Goal: Task Accomplishment & Management: Manage account settings

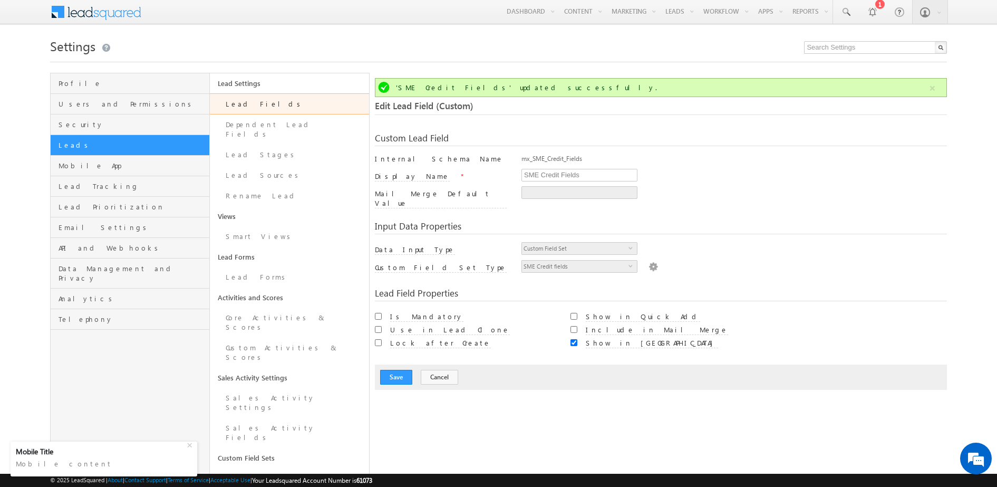
click at [140, 135] on link "Leads" at bounding box center [130, 145] width 159 height 21
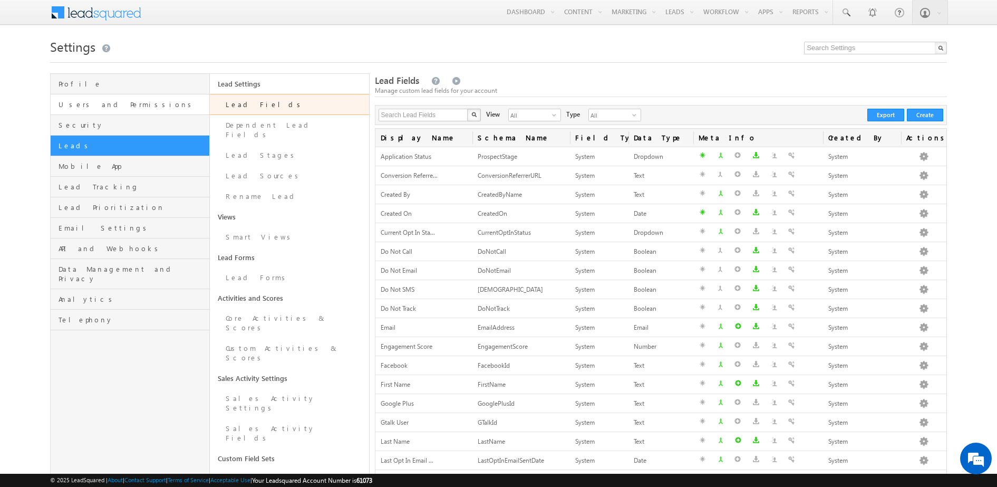
click at [106, 100] on span "Users and Permissions" at bounding box center [133, 104] width 148 height 9
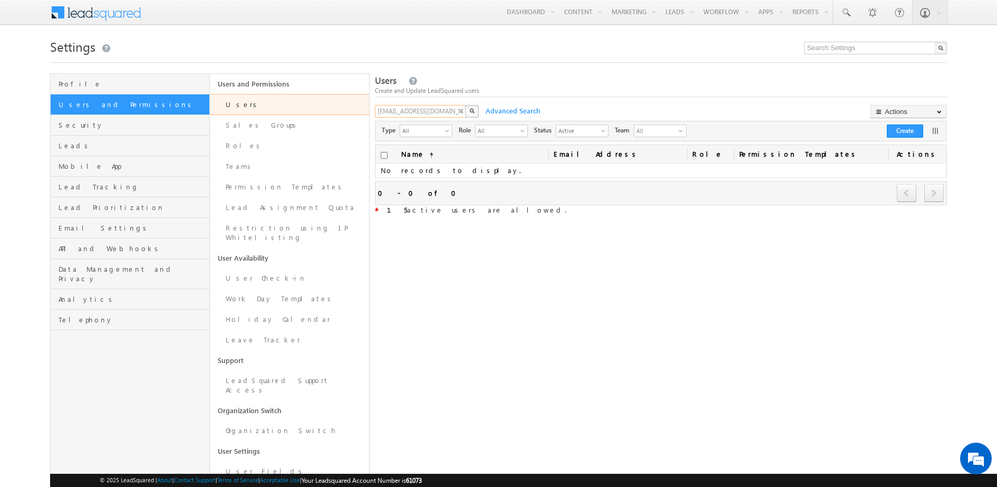
click at [422, 110] on input "mohit.pandey@werize.com" at bounding box center [421, 111] width 92 height 13
click at [422, 110] on input "nagashre" at bounding box center [421, 111] width 92 height 13
type input "nagashree"
type input "nagasree"
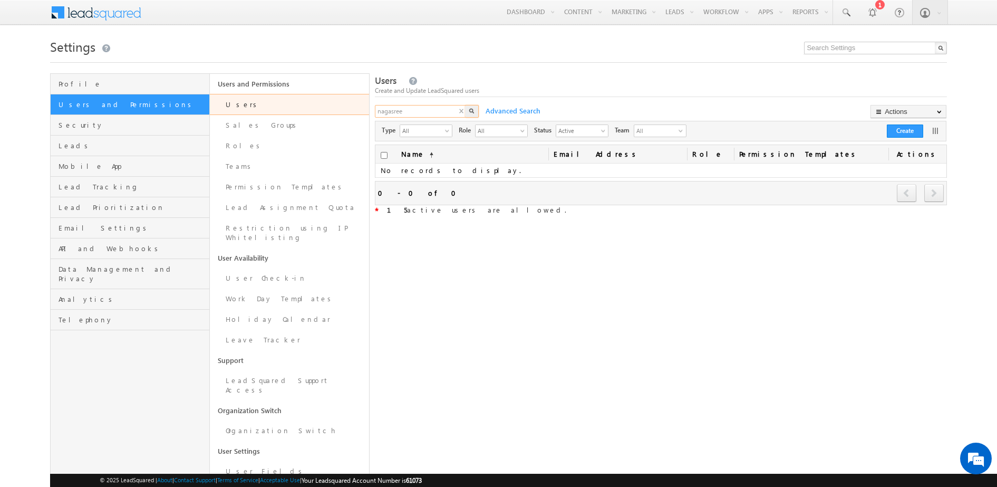
click at [404, 115] on input "nagasree" at bounding box center [421, 111] width 92 height 13
